Goal: Find specific page/section: Find specific page/section

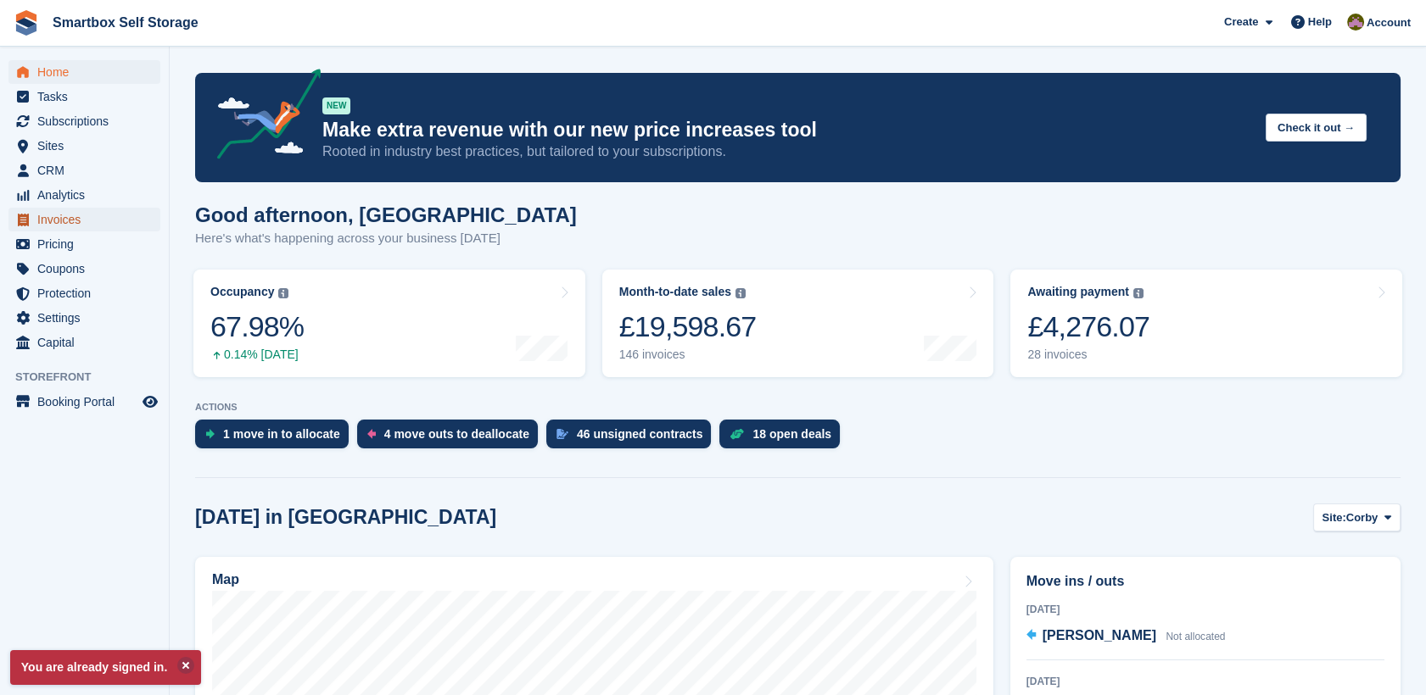
click at [65, 223] on span "Invoices" at bounding box center [88, 220] width 102 height 24
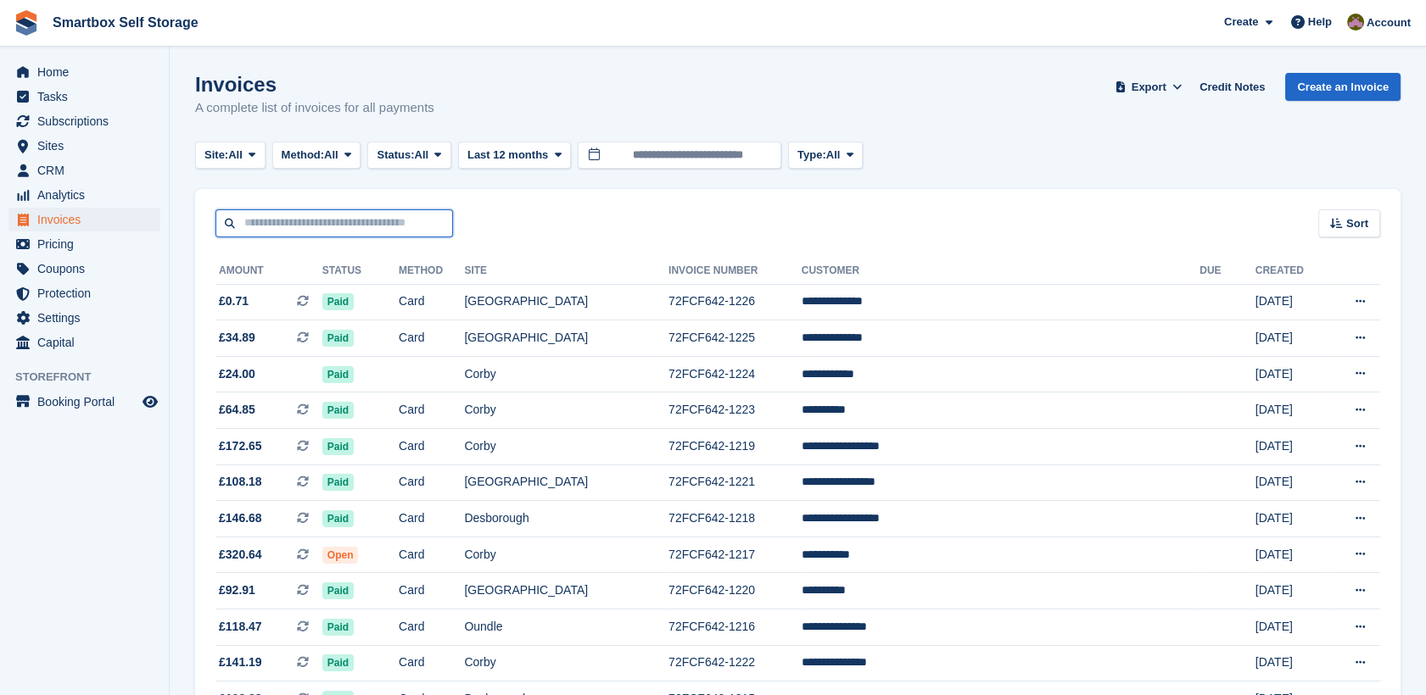
click at [394, 223] on input "text" at bounding box center [333, 223] width 237 height 28
type input "******"
